Goal: Navigation & Orientation: Find specific page/section

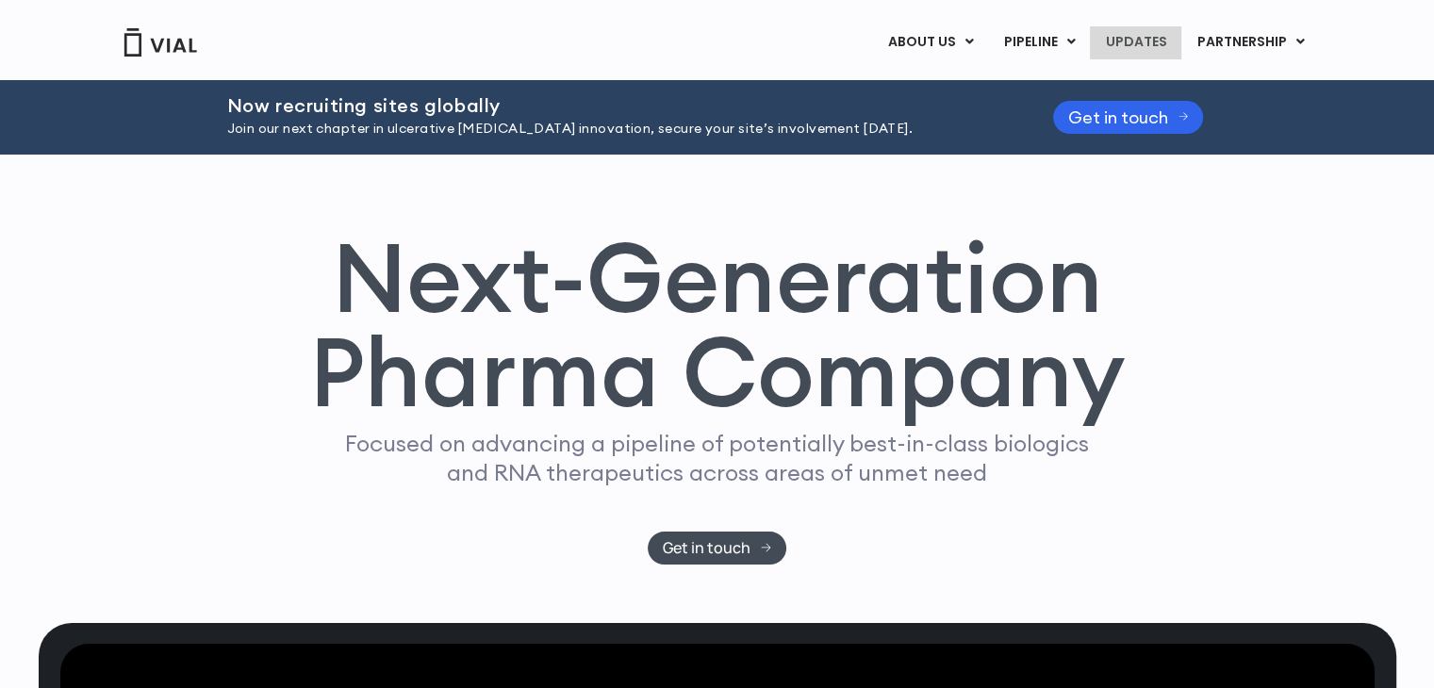
click at [1150, 43] on link "UPDATES" at bounding box center [1135, 42] width 91 height 32
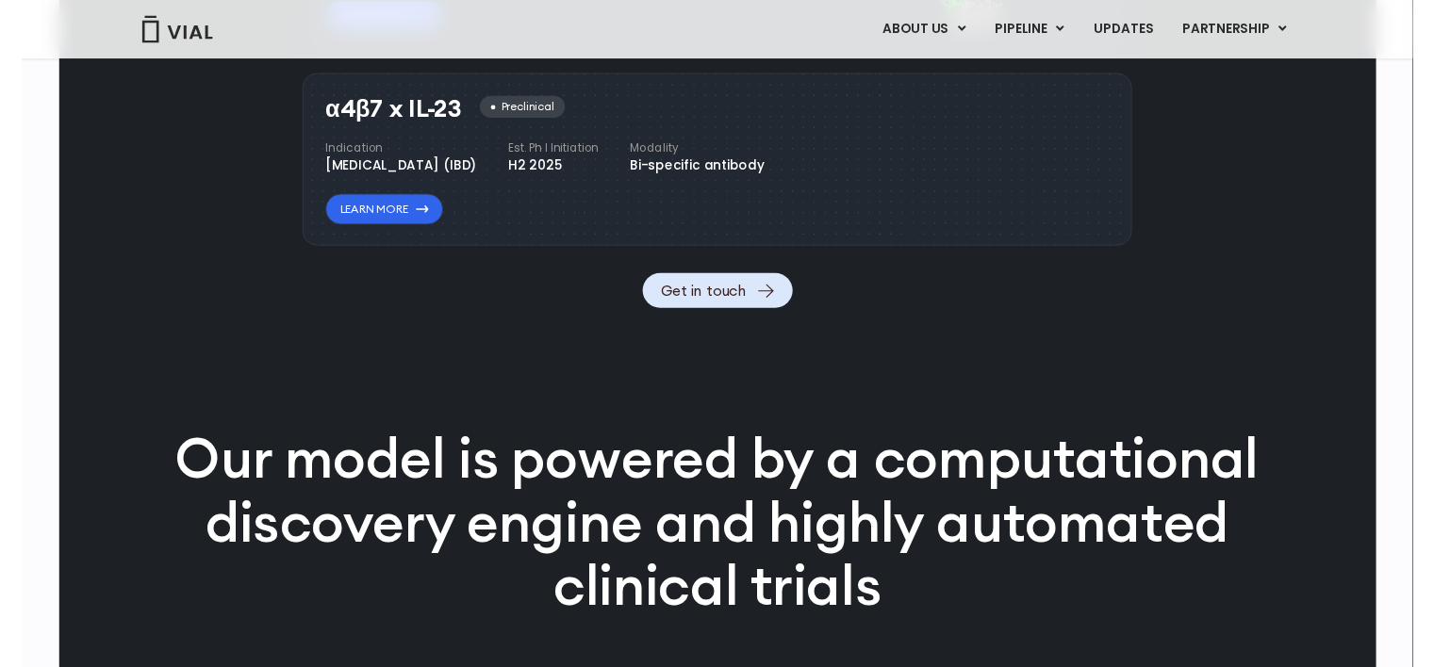
scroll to position [5513, 0]
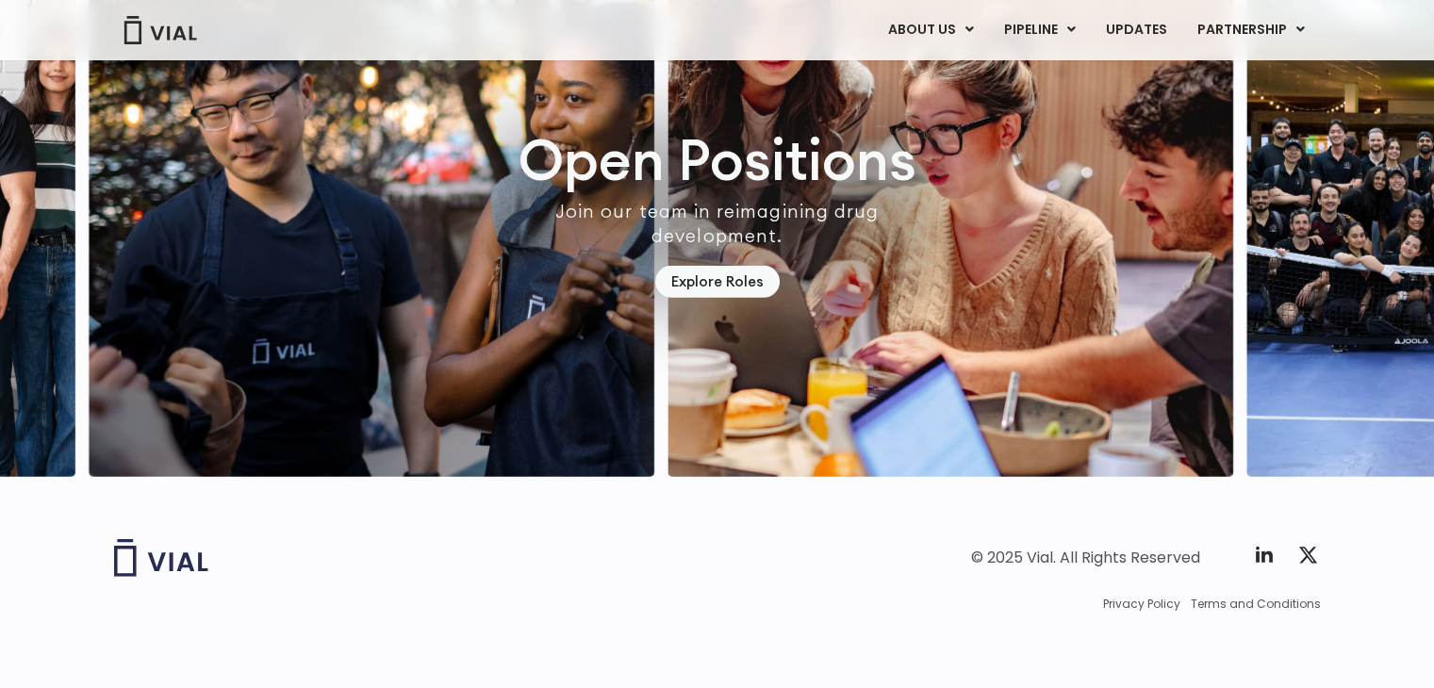
scroll to position [5493, 0]
